Goal: Information Seeking & Learning: Understand process/instructions

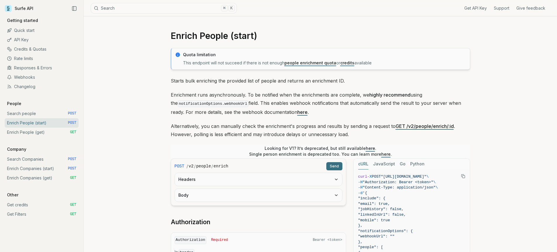
click at [47, 176] on link "Enrich Companies (get) GET" at bounding box center [42, 177] width 74 height 9
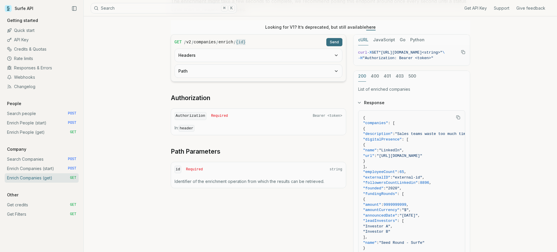
scroll to position [113, 0]
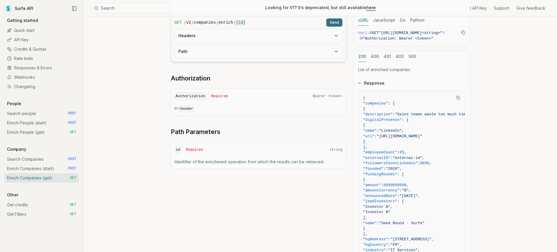
click at [39, 166] on link "Enrich Companies (start) POST" at bounding box center [42, 168] width 74 height 9
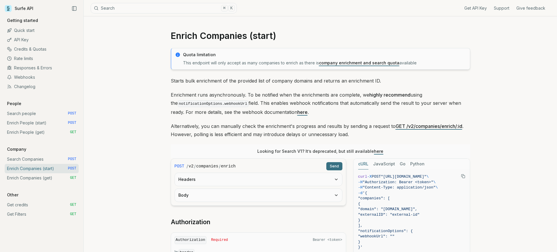
click at [44, 179] on link "Enrich Companies (get) GET" at bounding box center [42, 177] width 74 height 9
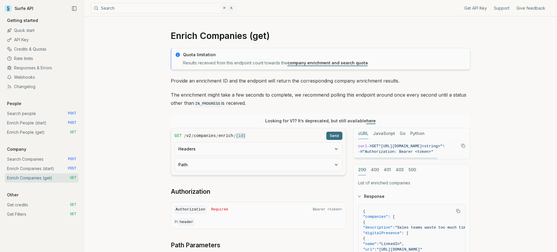
click at [461, 145] on icon "Copy Text" at bounding box center [463, 146] width 4 height 4
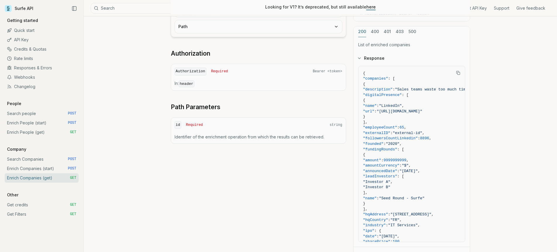
click at [27, 129] on link "Enrich People (get) GET" at bounding box center [42, 132] width 74 height 9
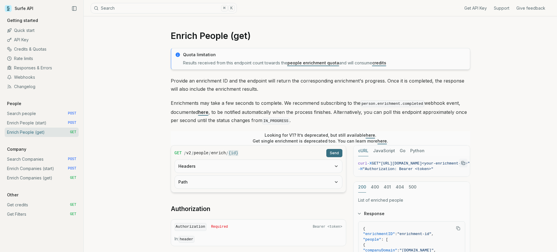
click at [31, 120] on link "Enrich People (start) POST" at bounding box center [42, 122] width 74 height 9
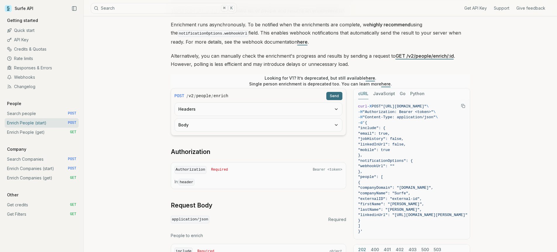
scroll to position [76, 0]
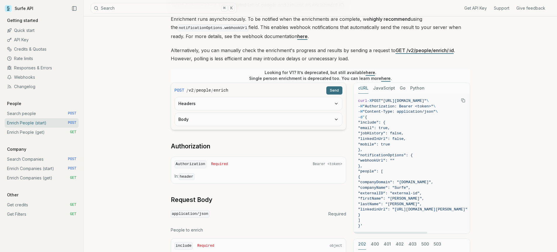
click at [464, 99] on icon "Copy Text" at bounding box center [463, 100] width 4 height 4
click at [42, 29] on link "Quick start" at bounding box center [42, 30] width 74 height 9
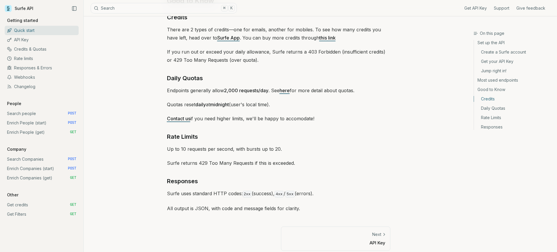
scroll to position [853, 0]
